Goal: Transaction & Acquisition: Purchase product/service

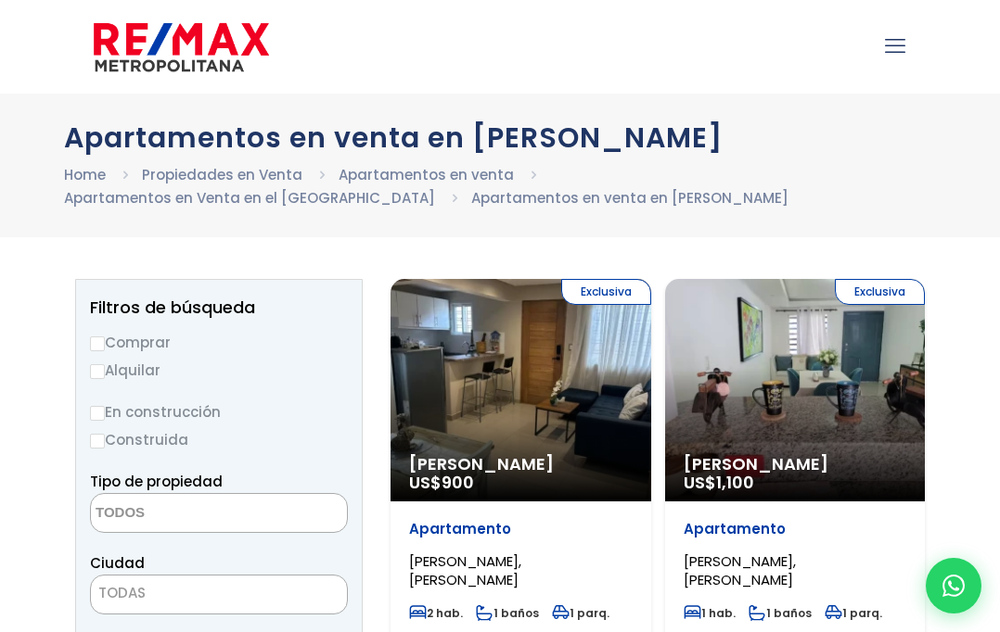
select select
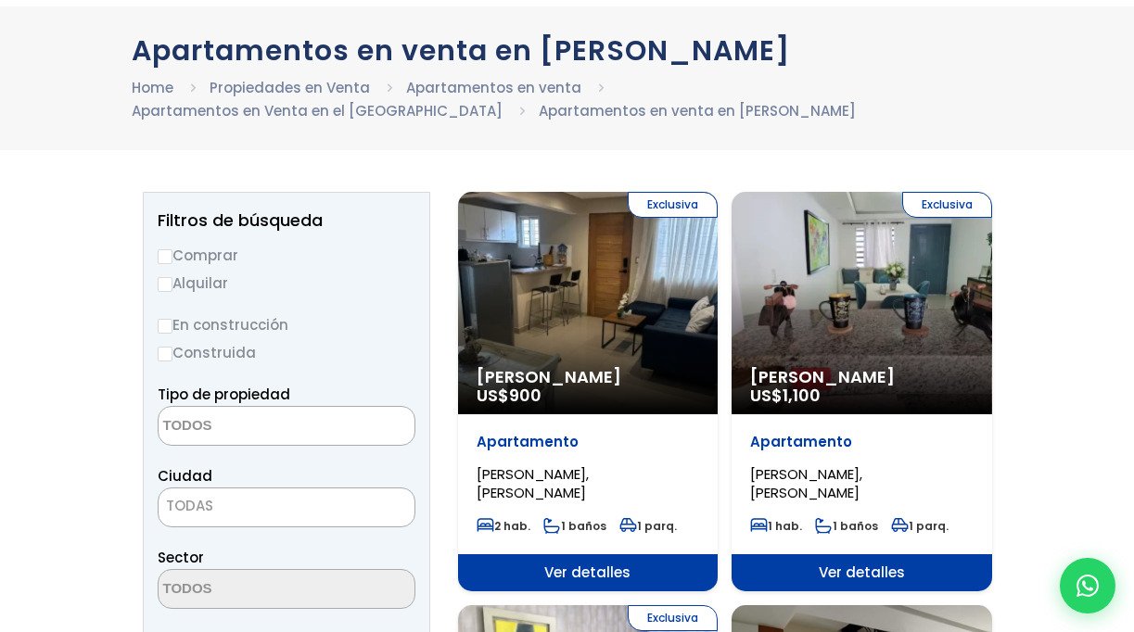
scroll to position [91, 0]
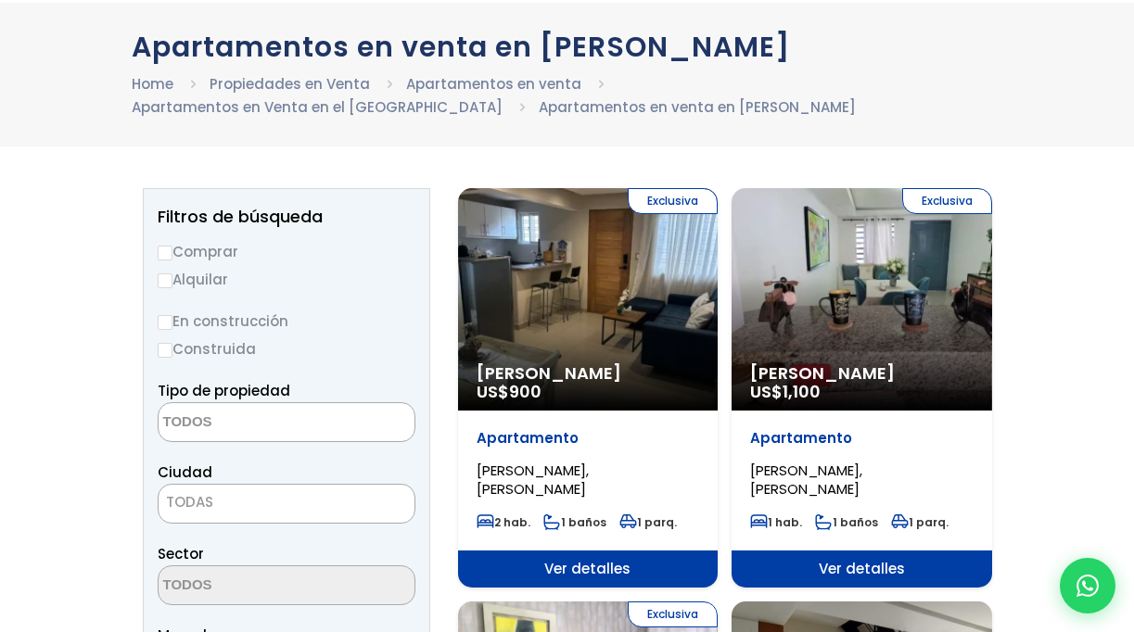
drag, startPoint x: 172, startPoint y: 247, endPoint x: 168, endPoint y: 413, distance: 166.0
click at [172, 247] on label "Comprar" at bounding box center [287, 251] width 258 height 23
click at [172, 247] on input "Comprar" at bounding box center [165, 253] width 15 height 15
radio input "true"
click at [187, 427] on textarea "Search" at bounding box center [249, 423] width 180 height 40
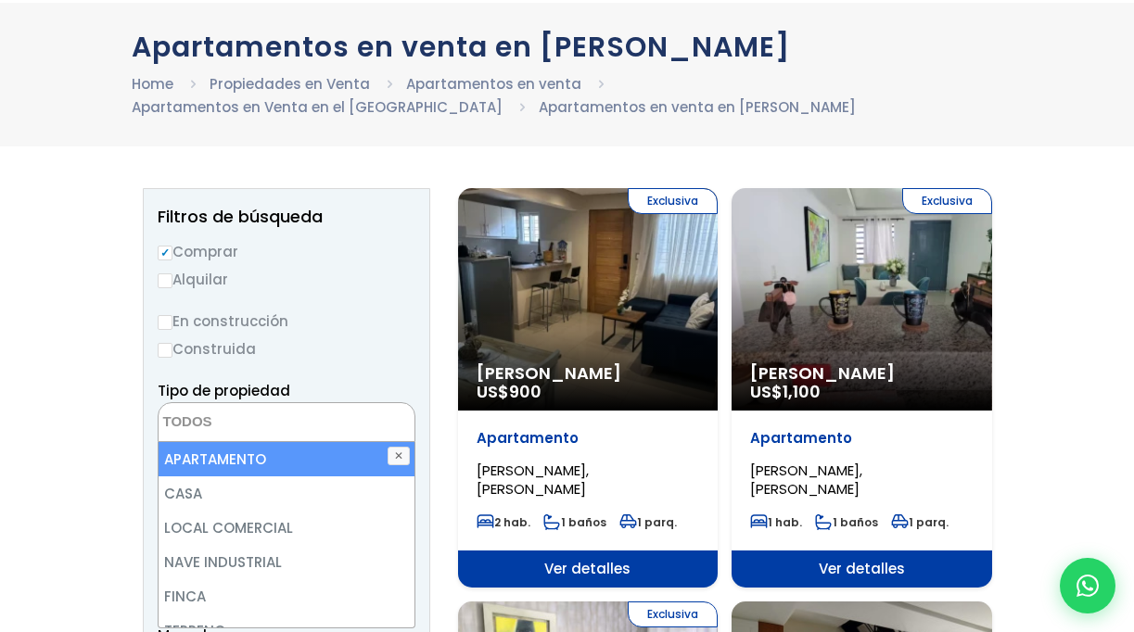
click at [224, 463] on li "APARTAMENTO" at bounding box center [287, 459] width 256 height 34
select select "apartment"
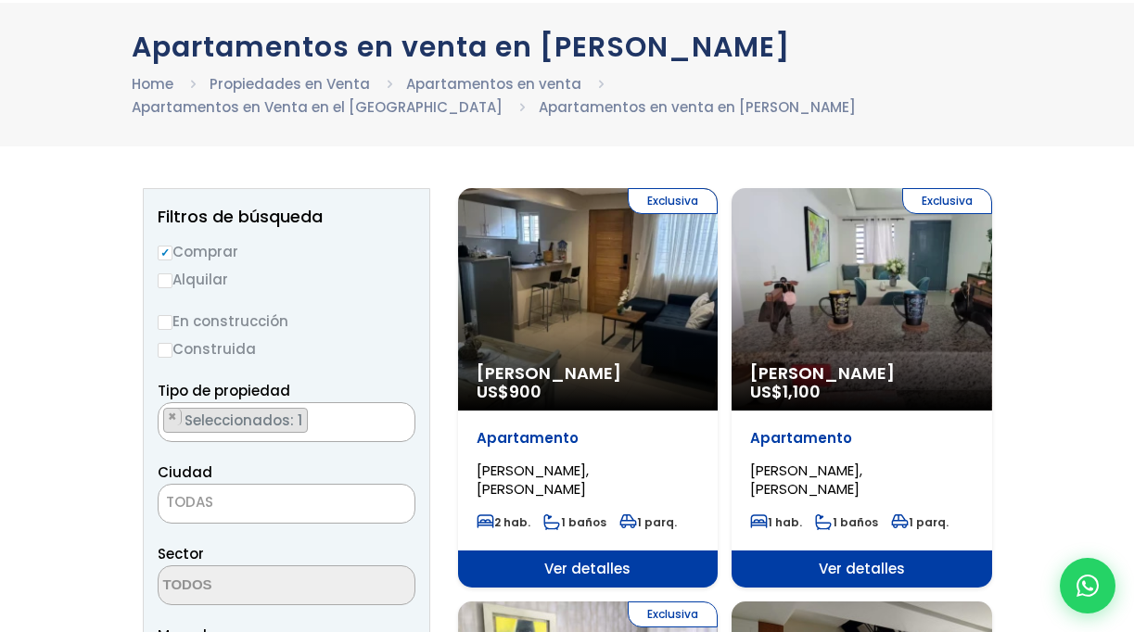
click at [239, 498] on span "TODAS" at bounding box center [287, 503] width 256 height 26
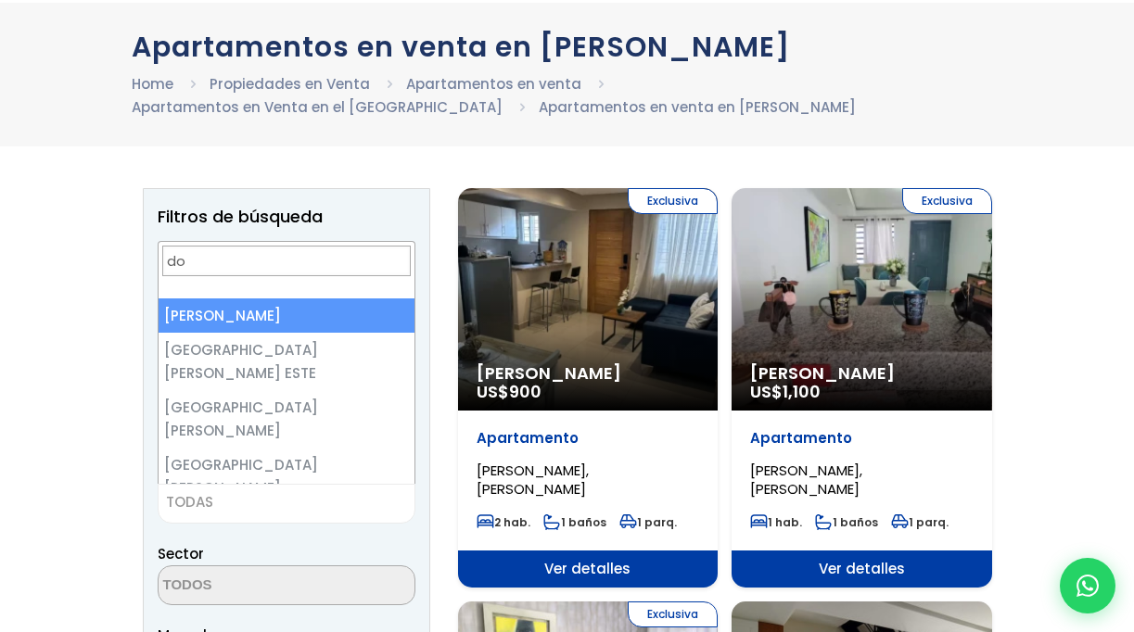
type input "d"
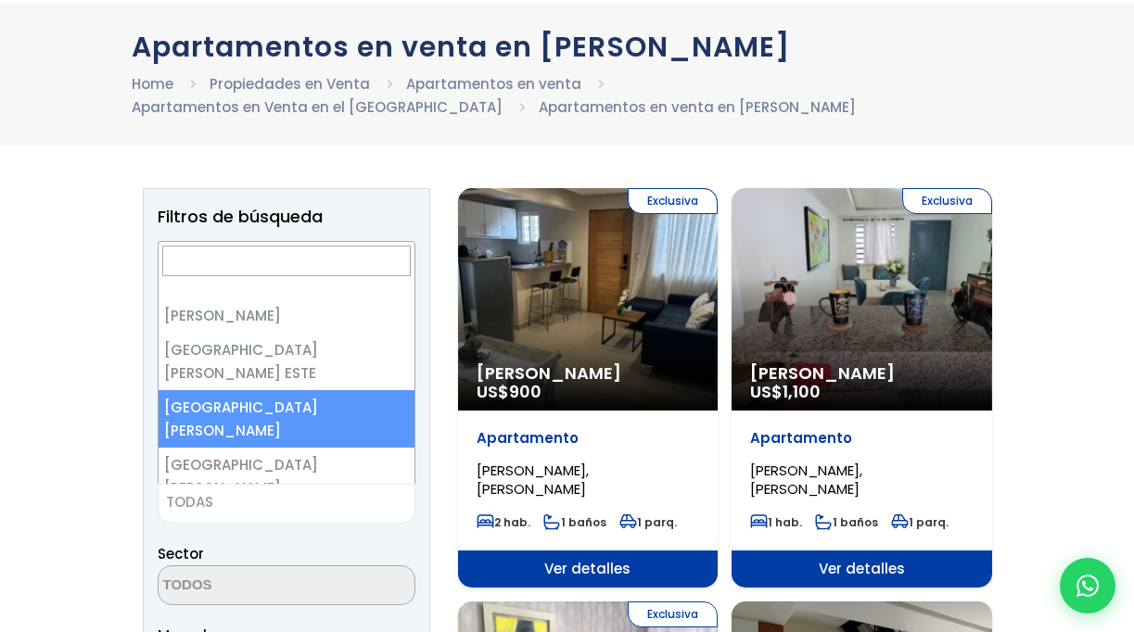
select select "149"
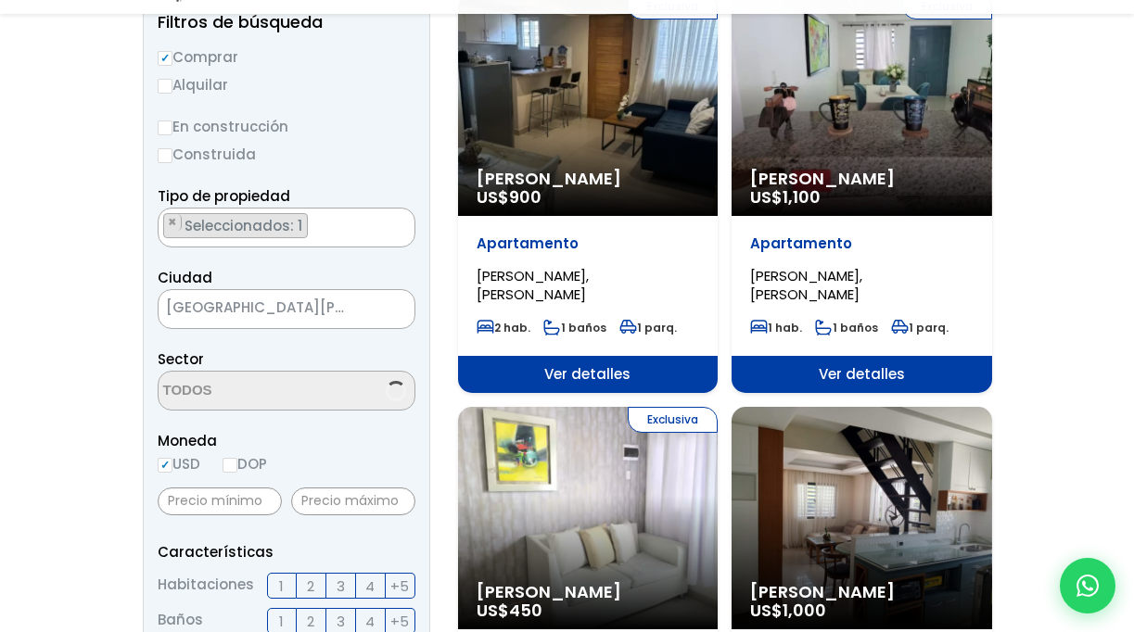
scroll to position [308, 0]
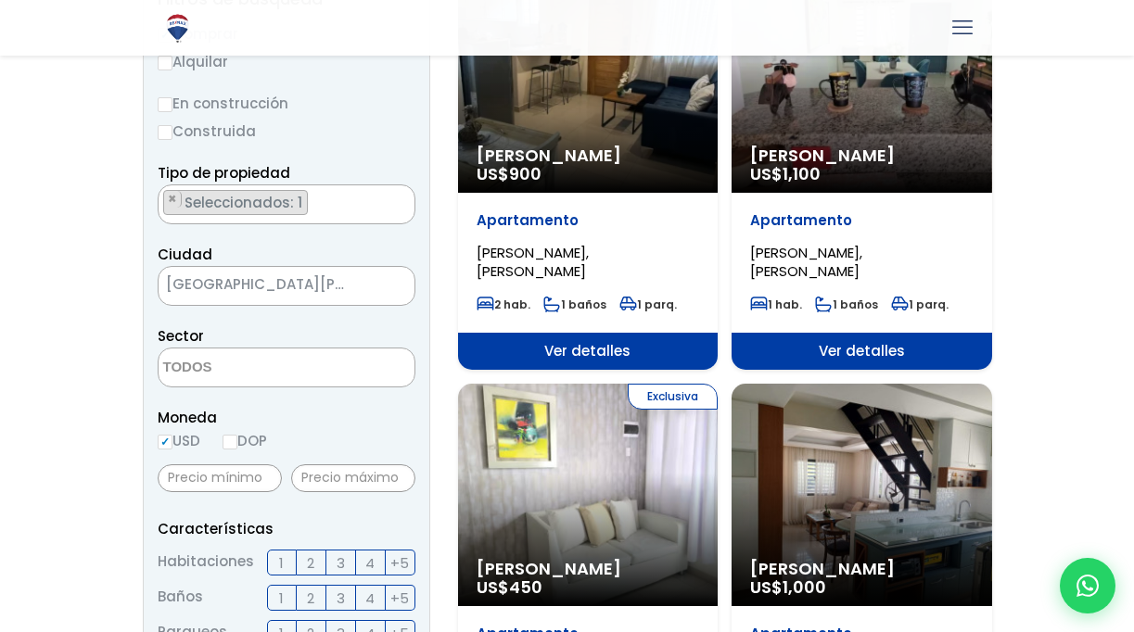
click at [288, 363] on textarea "Search" at bounding box center [249, 369] width 180 height 40
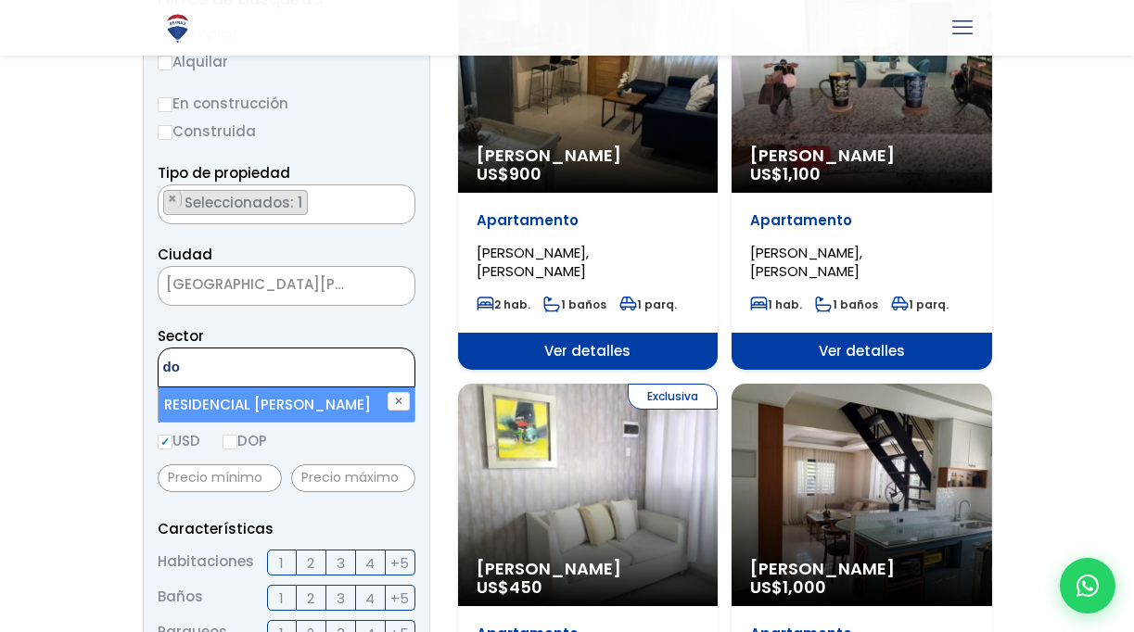
type textarea "d"
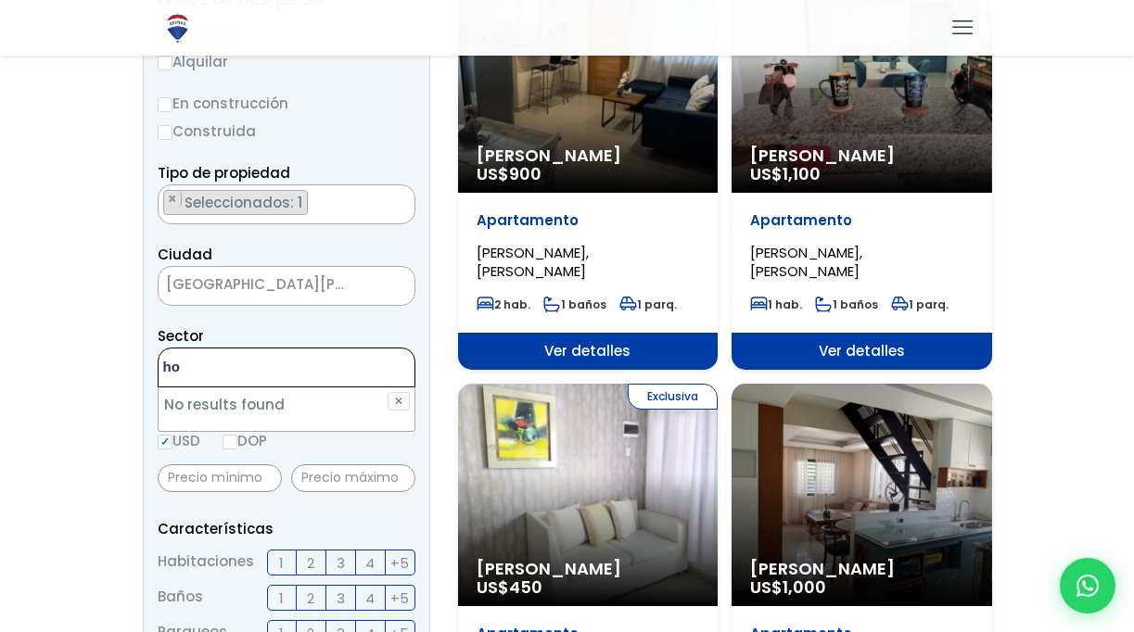
type textarea "h"
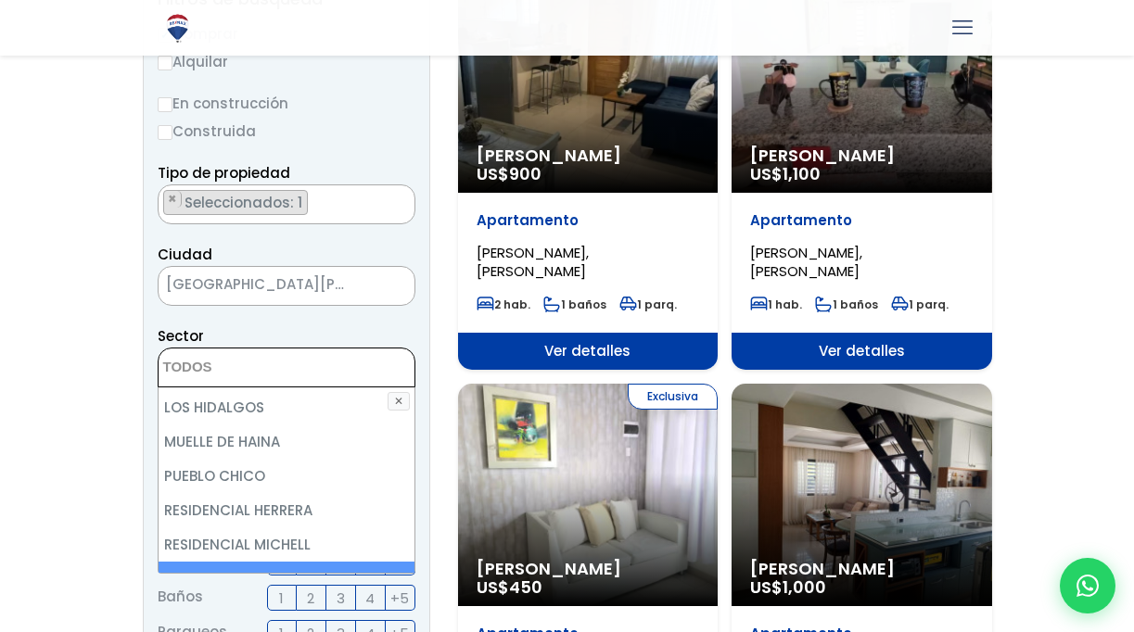
scroll to position [0, 0]
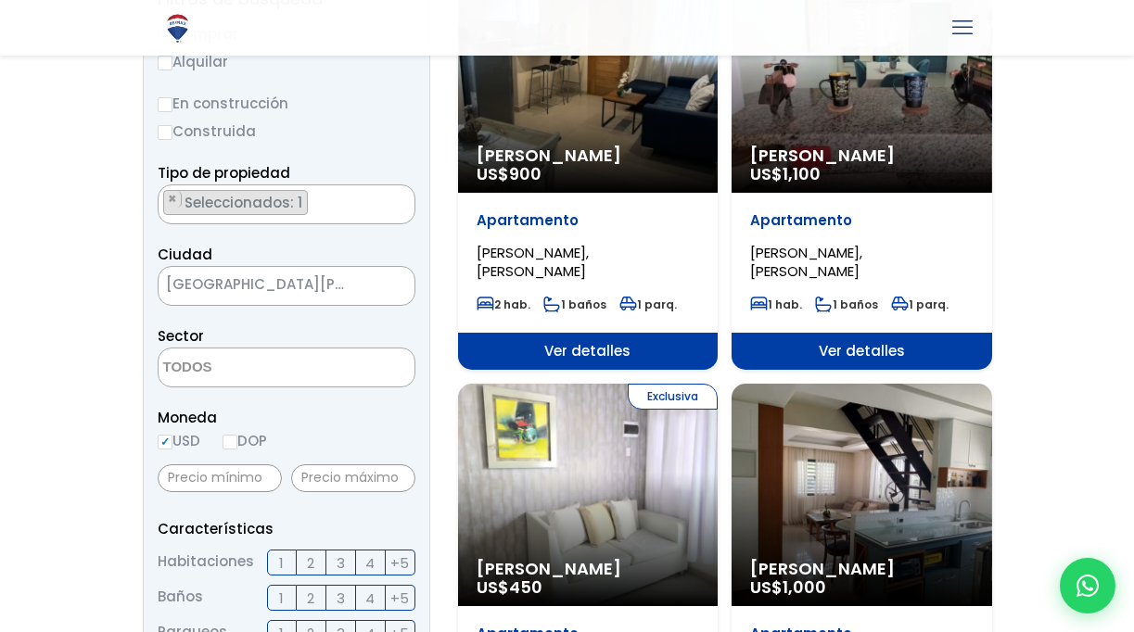
click at [338, 564] on span "3" at bounding box center [341, 563] width 8 height 23
click at [0, 0] on input "3" at bounding box center [0, 0] width 0 height 0
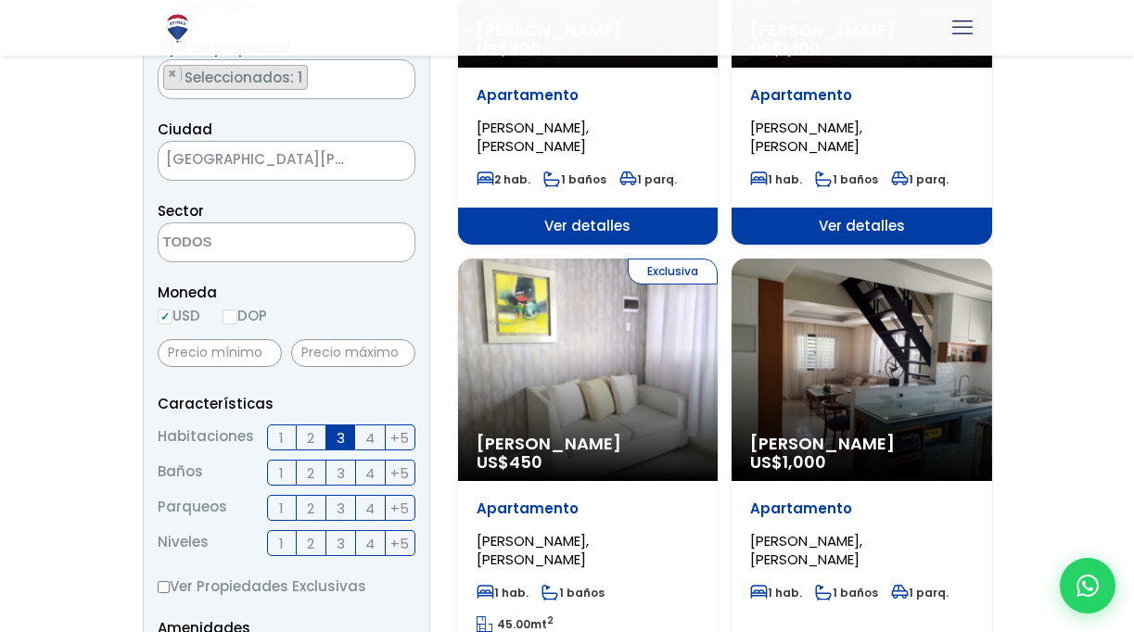
drag, startPoint x: 233, startPoint y: 315, endPoint x: 242, endPoint y: 319, distance: 10.0
click at [233, 315] on input "DOP" at bounding box center [230, 317] width 15 height 15
radio input "true"
click at [334, 353] on input "text" at bounding box center [353, 353] width 124 height 28
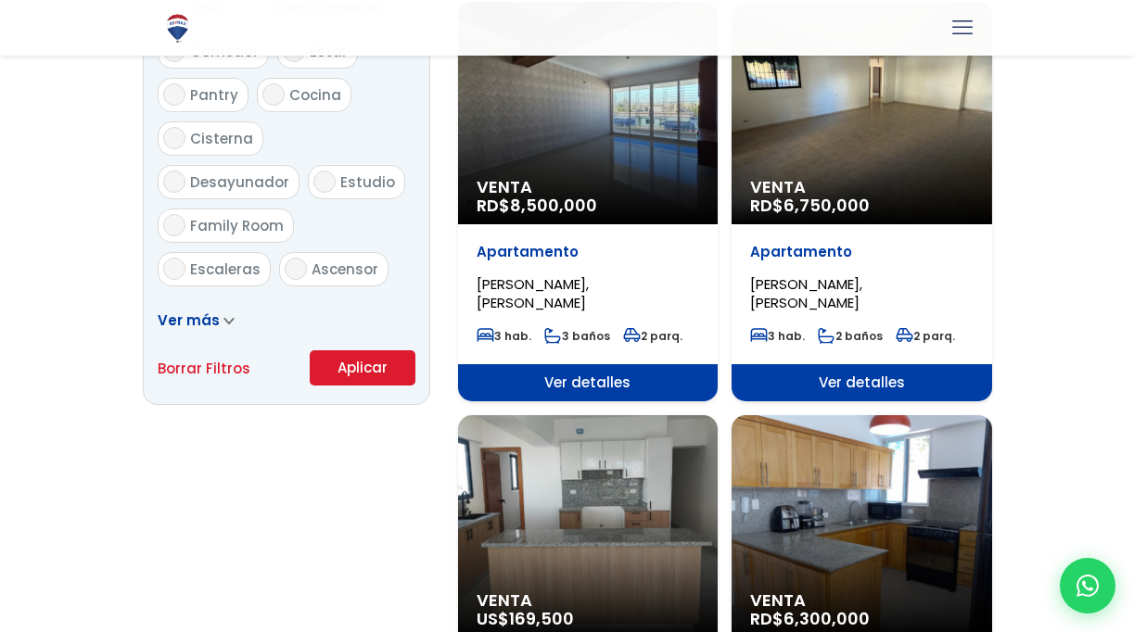
scroll to position [1132, 0]
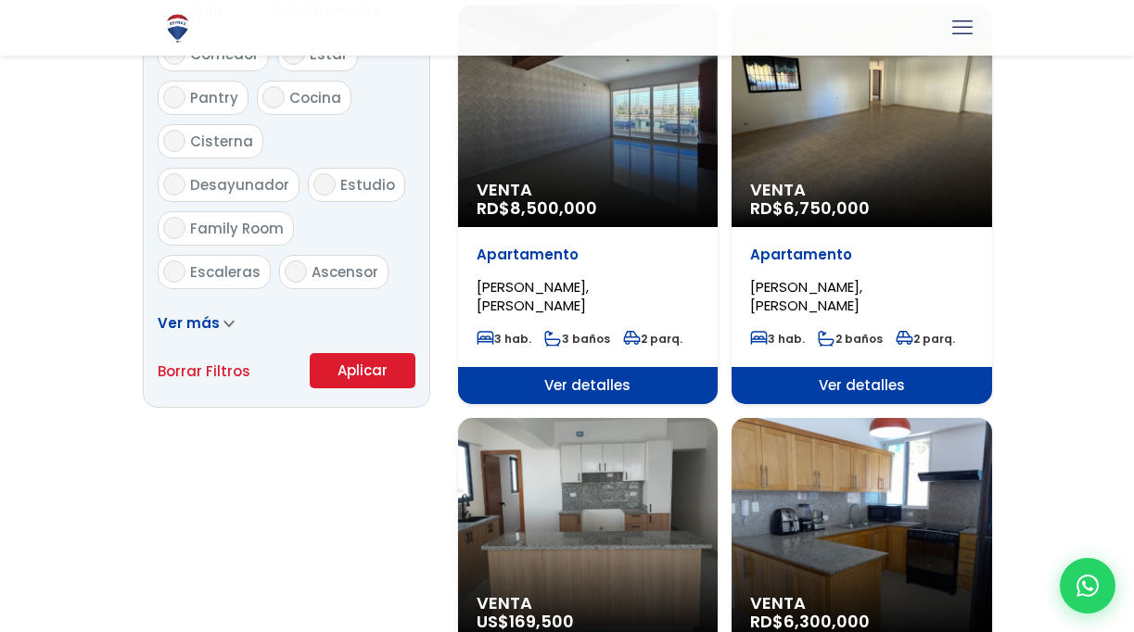
type input "9,000,000"
click at [355, 371] on button "Aplicar" at bounding box center [363, 370] width 106 height 35
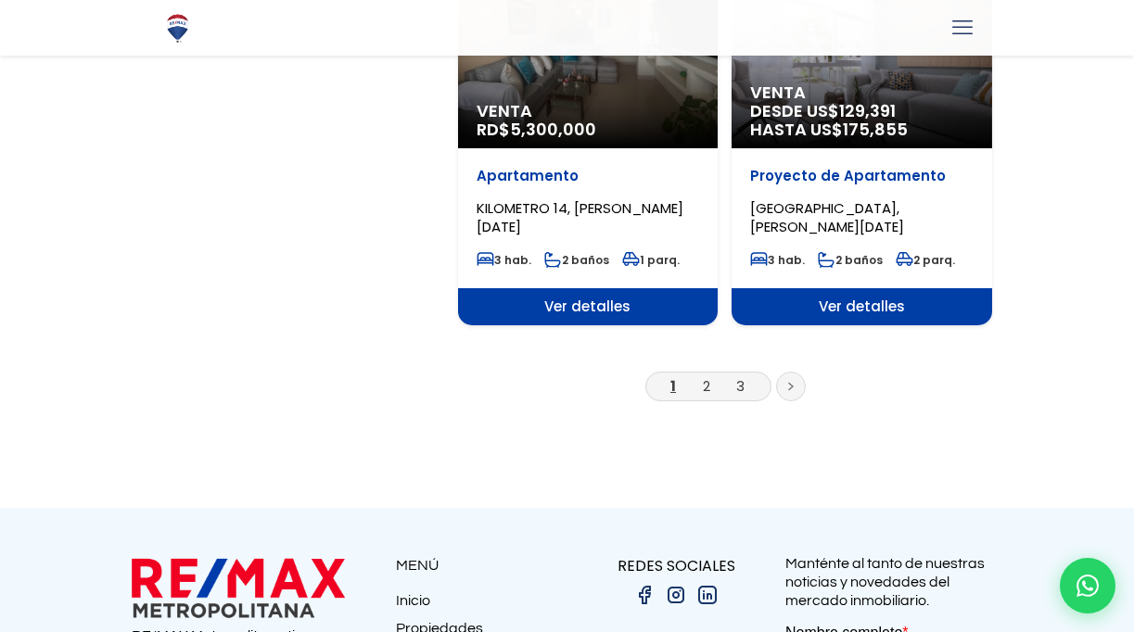
scroll to position [3317, 0]
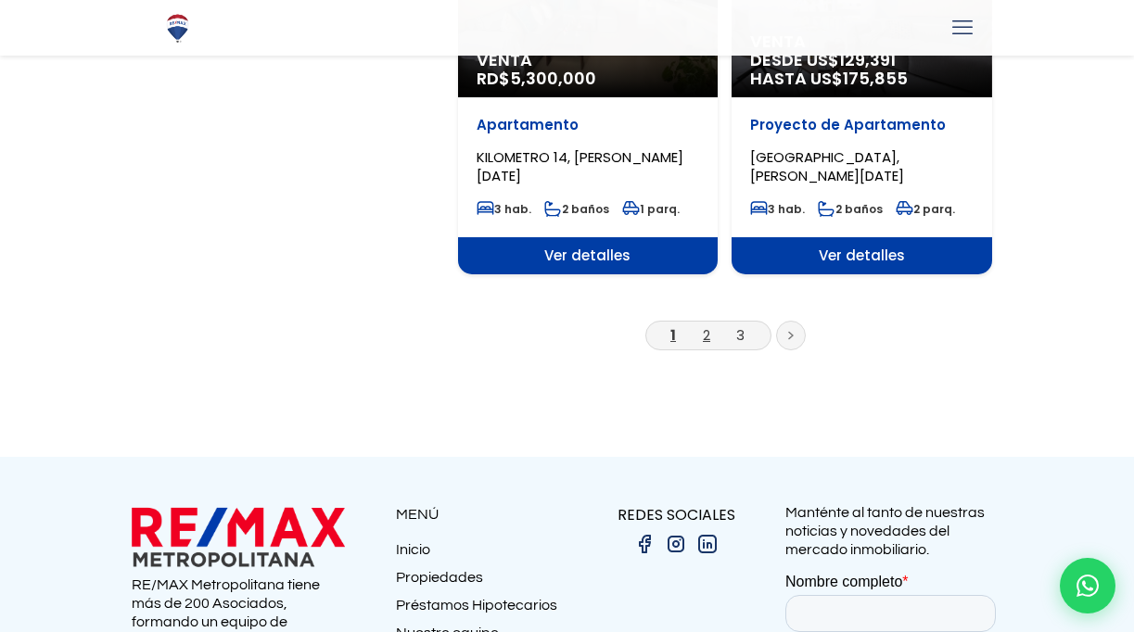
click at [710, 326] on link "2" at bounding box center [706, 335] width 7 height 19
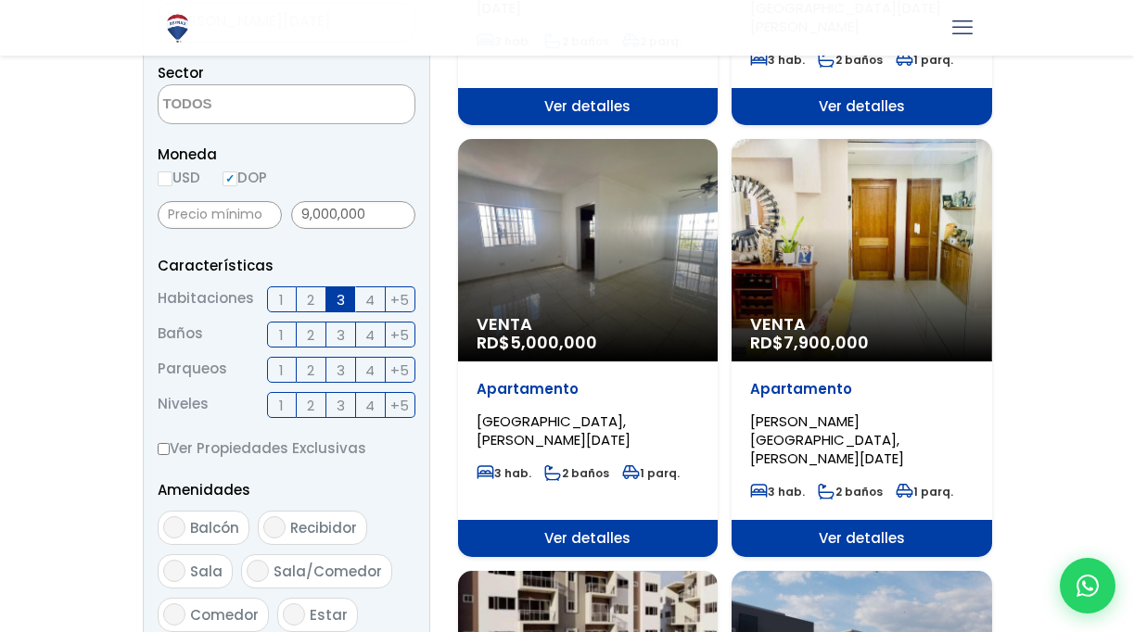
scroll to position [625, 0]
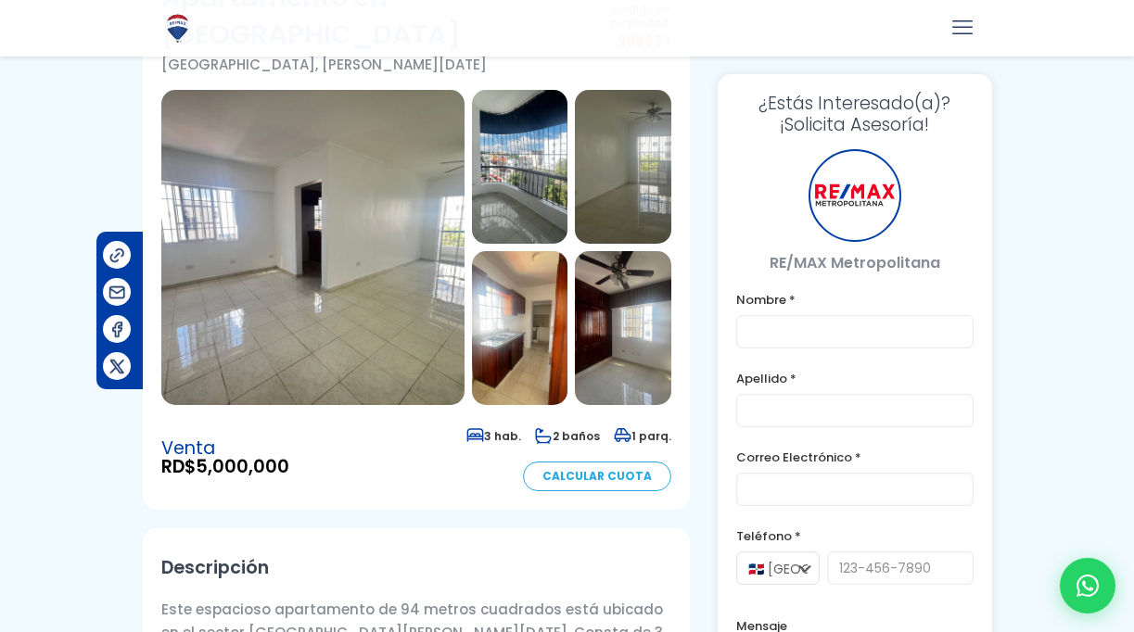
click at [388, 276] on img at bounding box center [312, 247] width 303 height 315
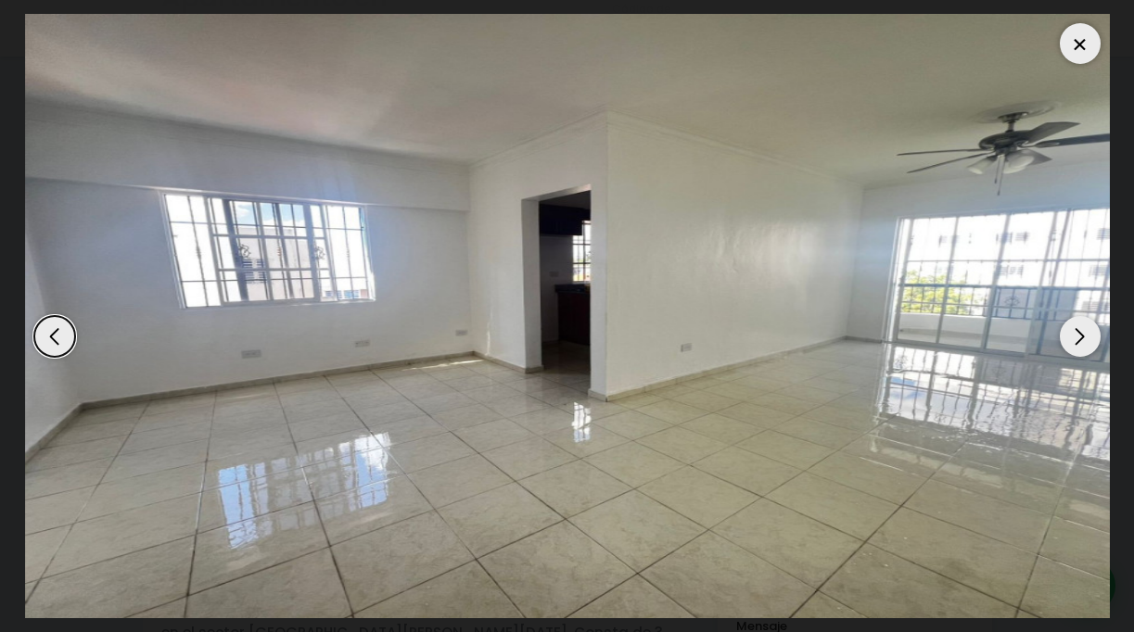
click at [1076, 335] on div "Next slide" at bounding box center [1080, 336] width 41 height 41
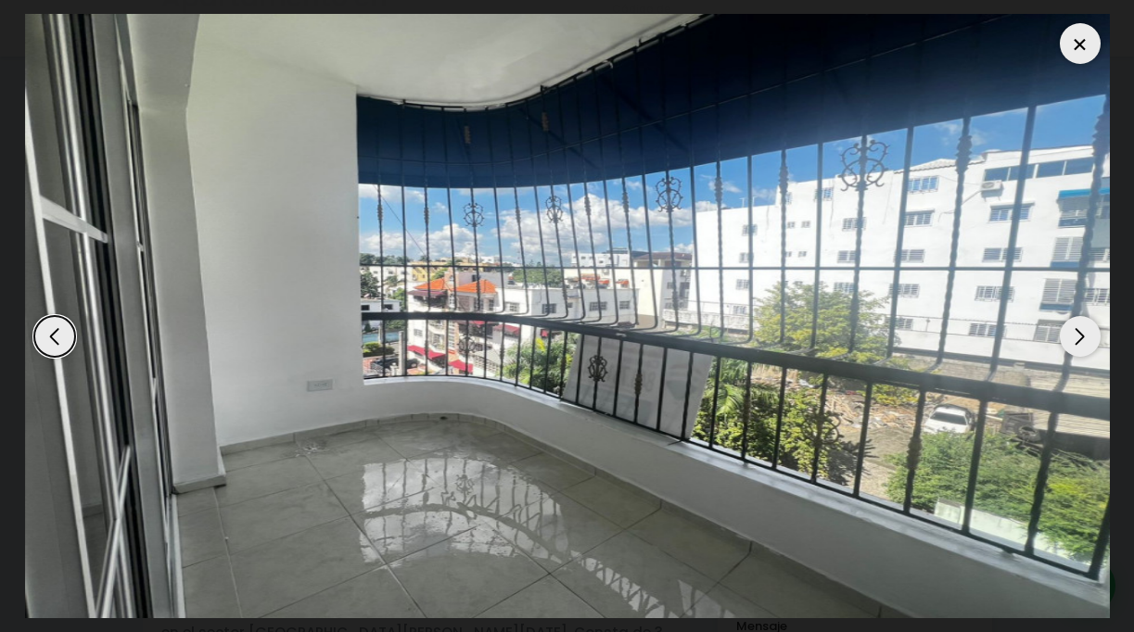
click at [1076, 335] on div "Next slide" at bounding box center [1080, 336] width 41 height 41
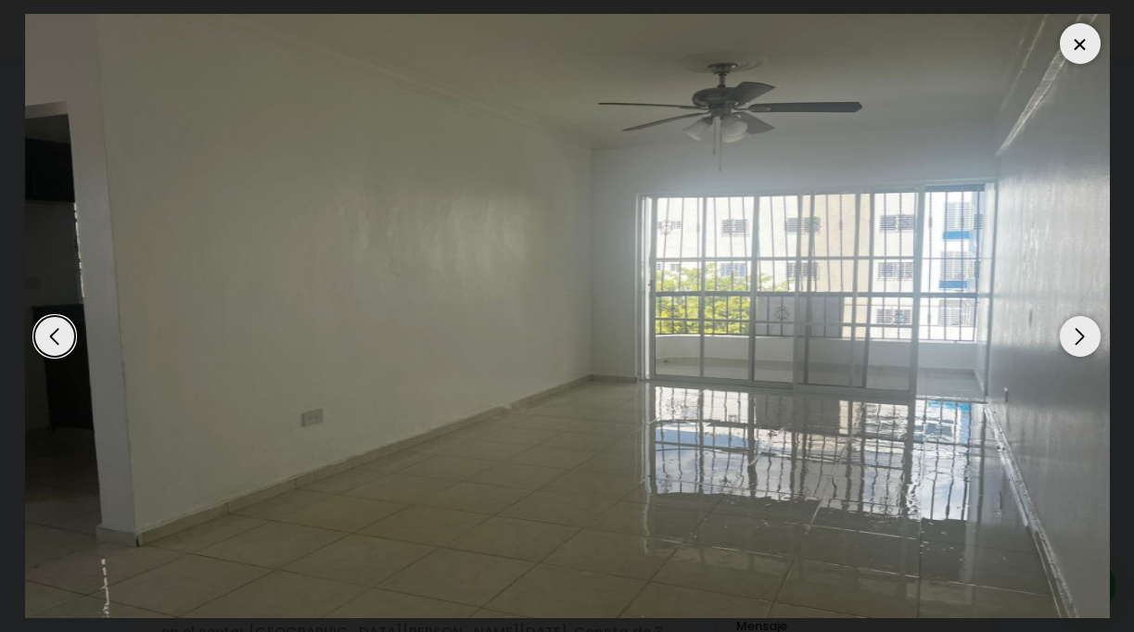
click at [1083, 50] on div at bounding box center [1080, 43] width 41 height 41
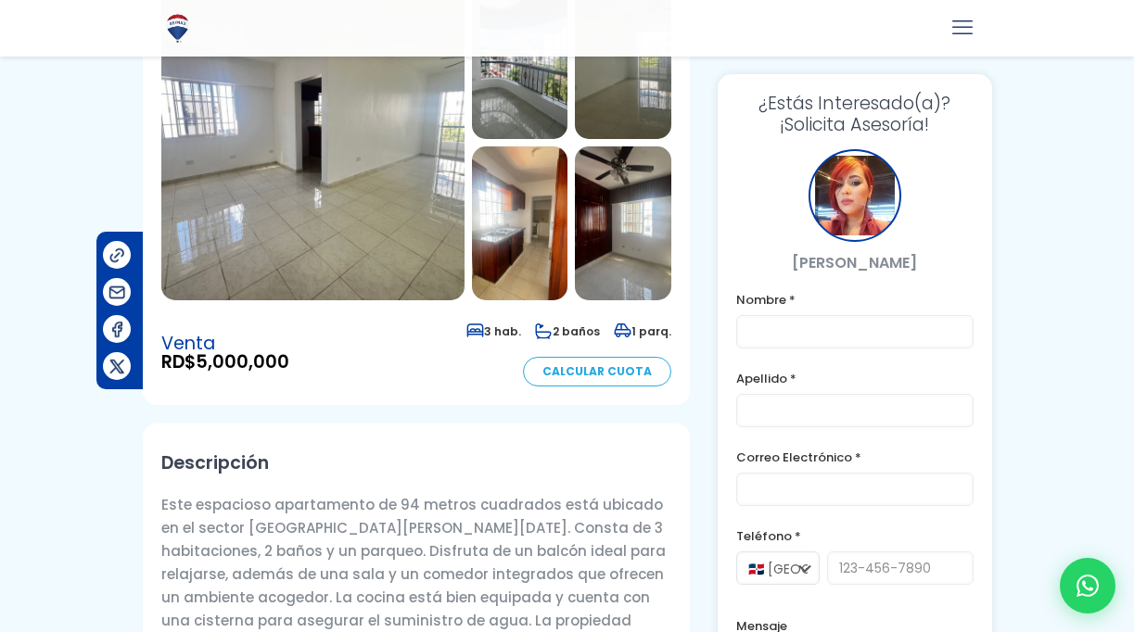
scroll to position [207, 0]
